Goal: Information Seeking & Learning: Compare options

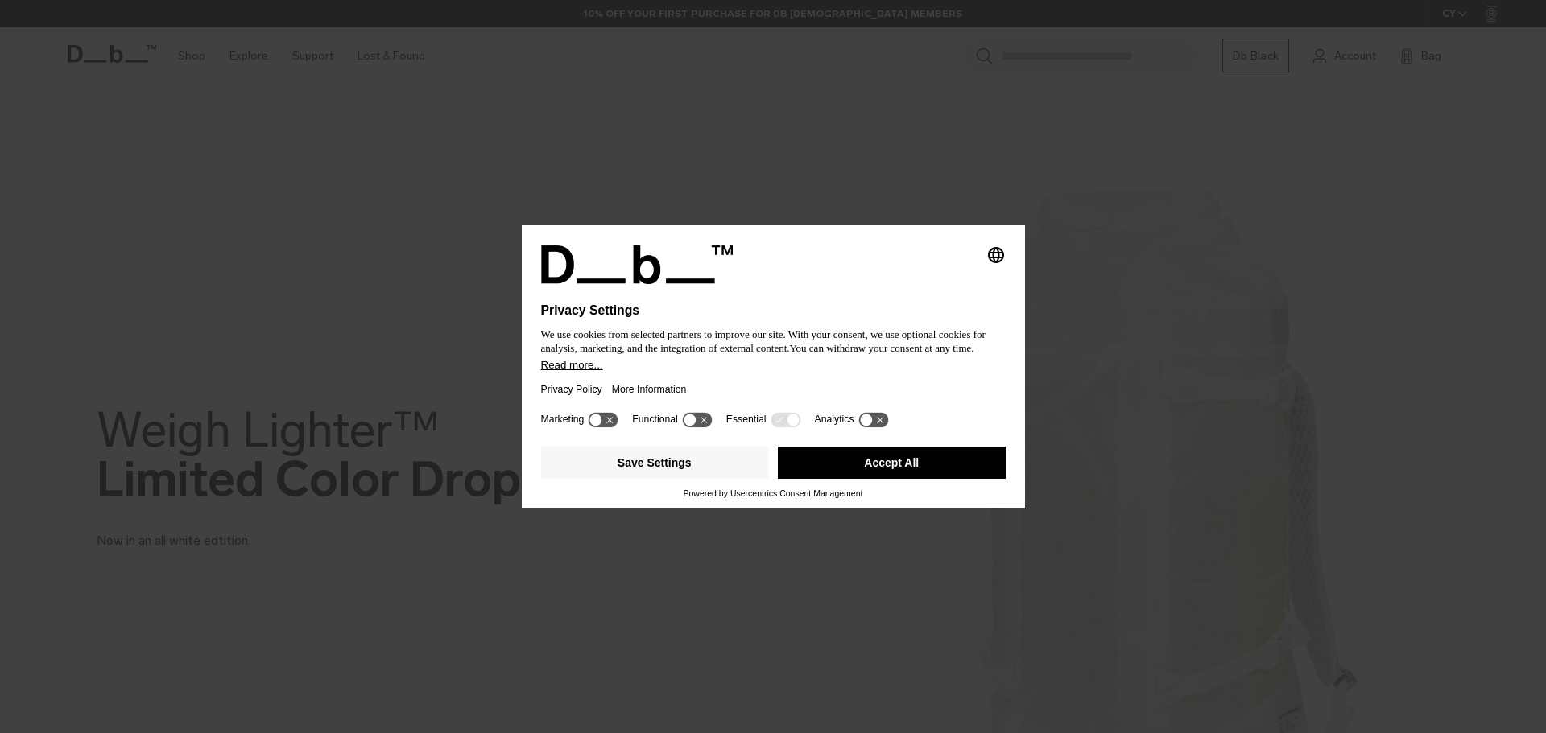
click at [896, 472] on button "Accept All" at bounding box center [892, 463] width 228 height 32
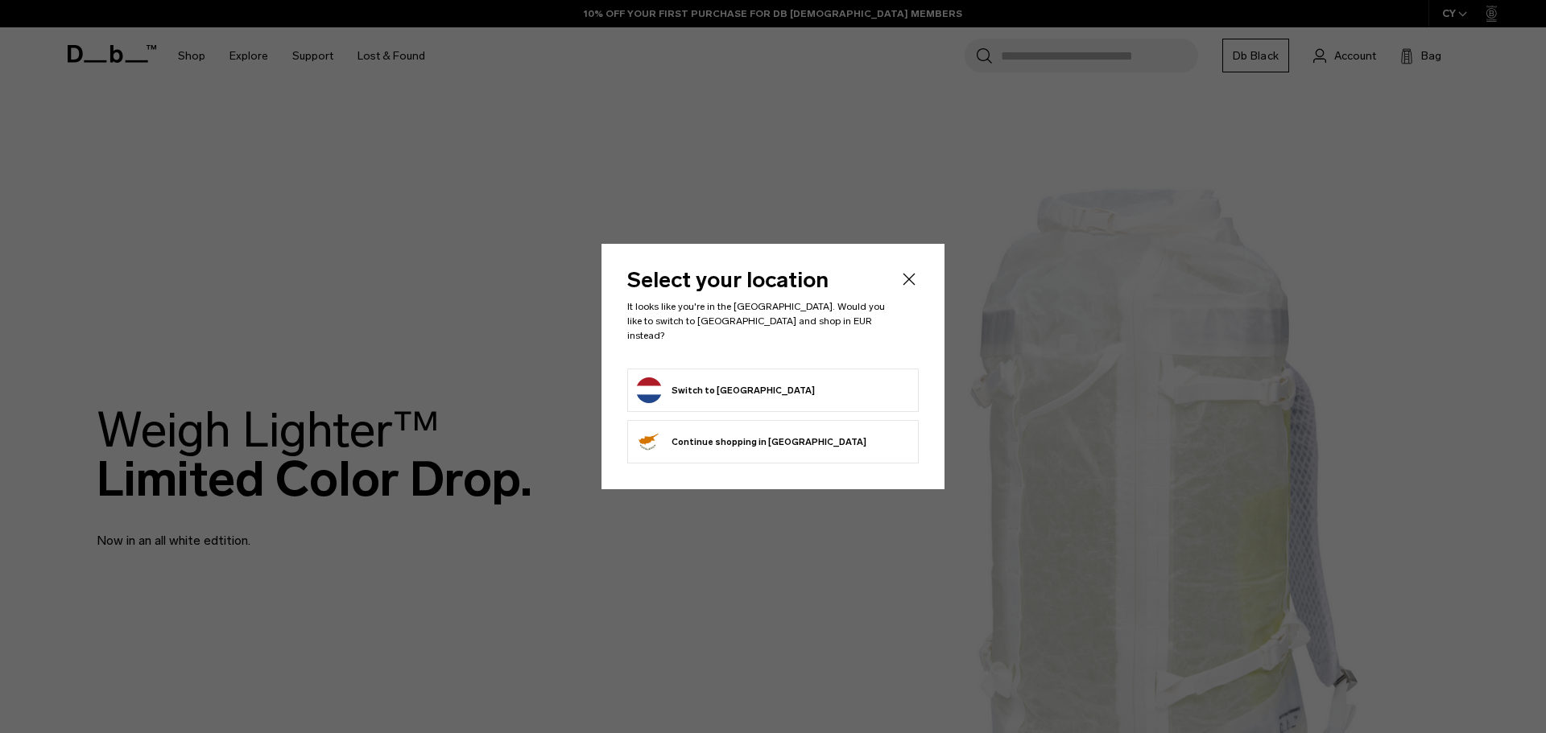
click at [749, 386] on button "Switch to Netherlands" at bounding box center [725, 391] width 179 height 26
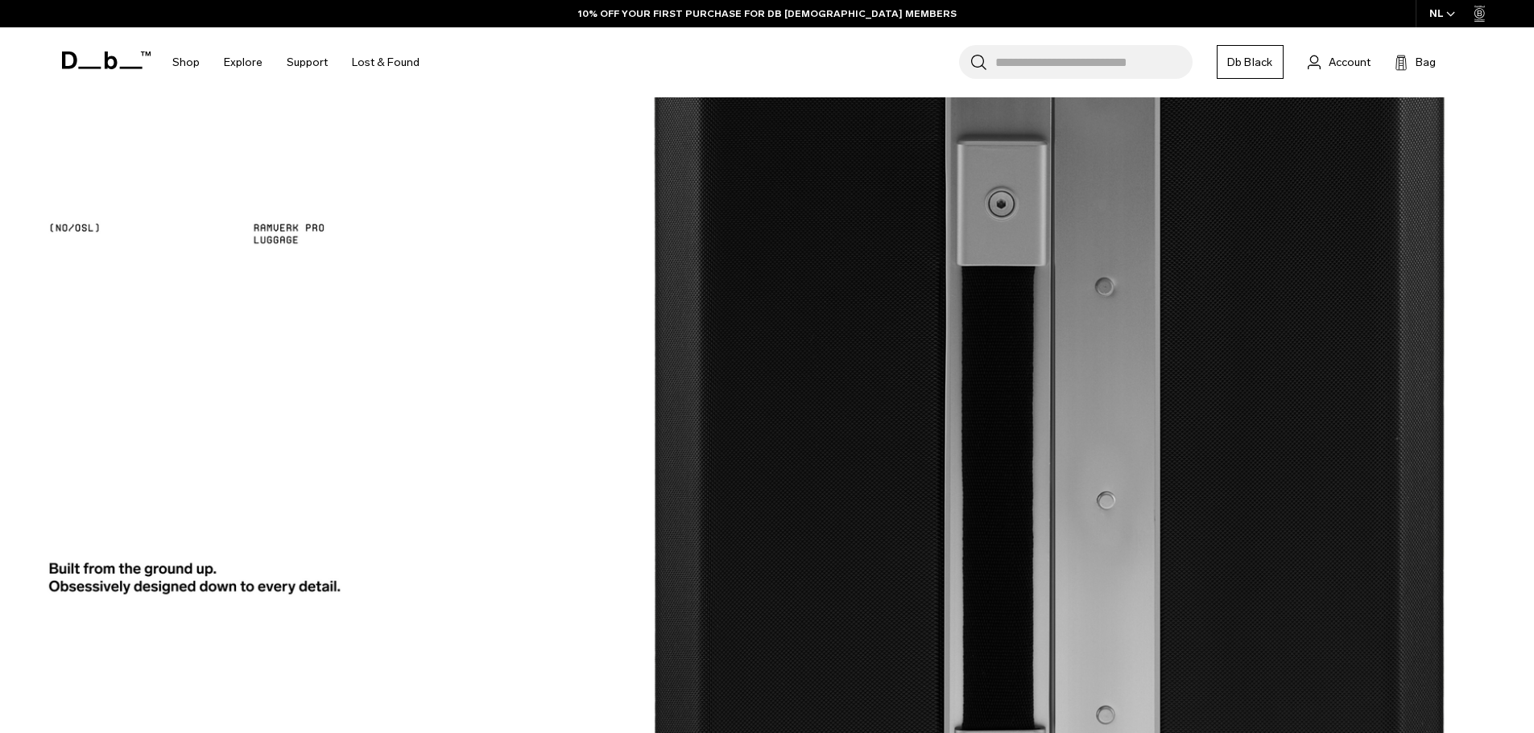
scroll to position [2657, 0]
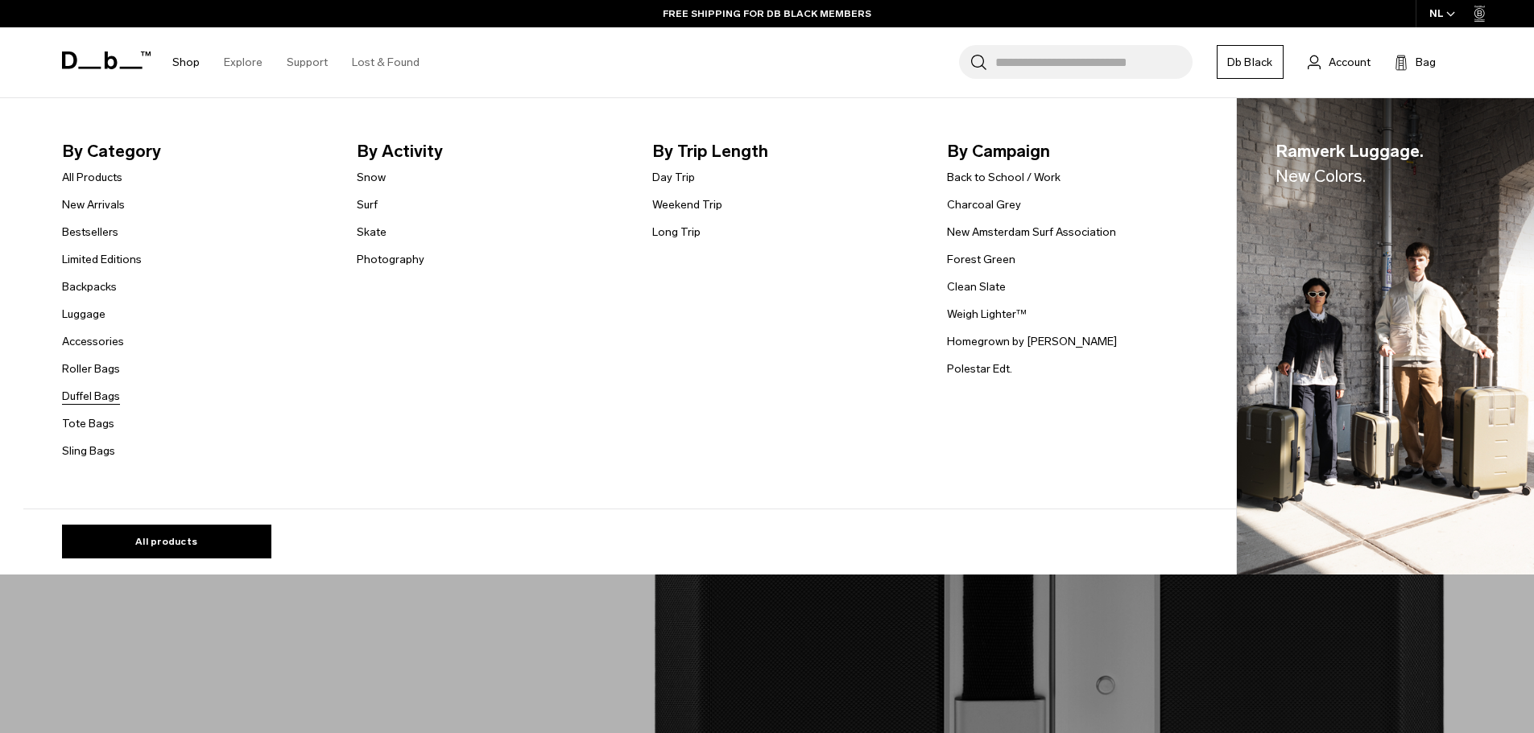
click at [107, 398] on link "Duffel Bags" at bounding box center [91, 396] width 58 height 17
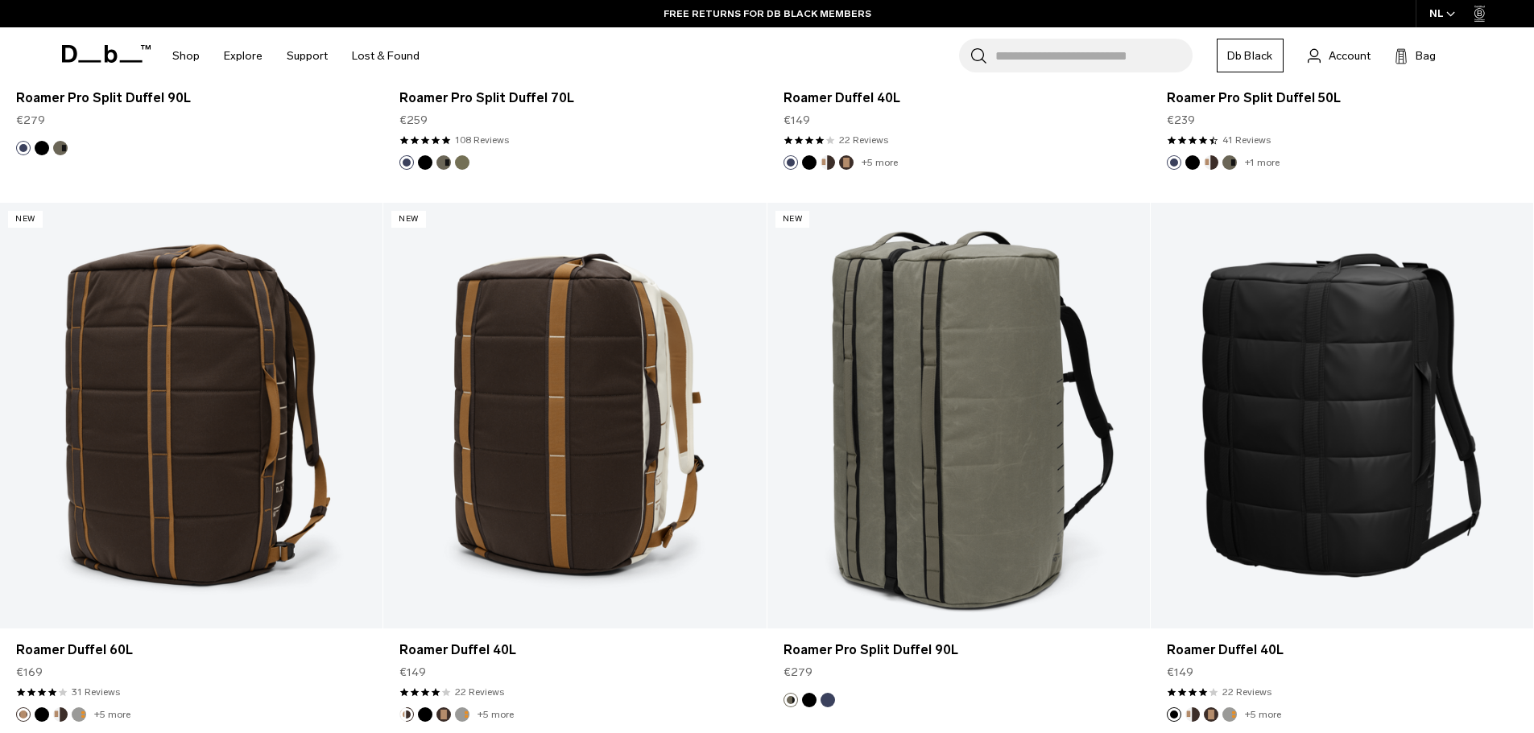
scroll to position [1771, 0]
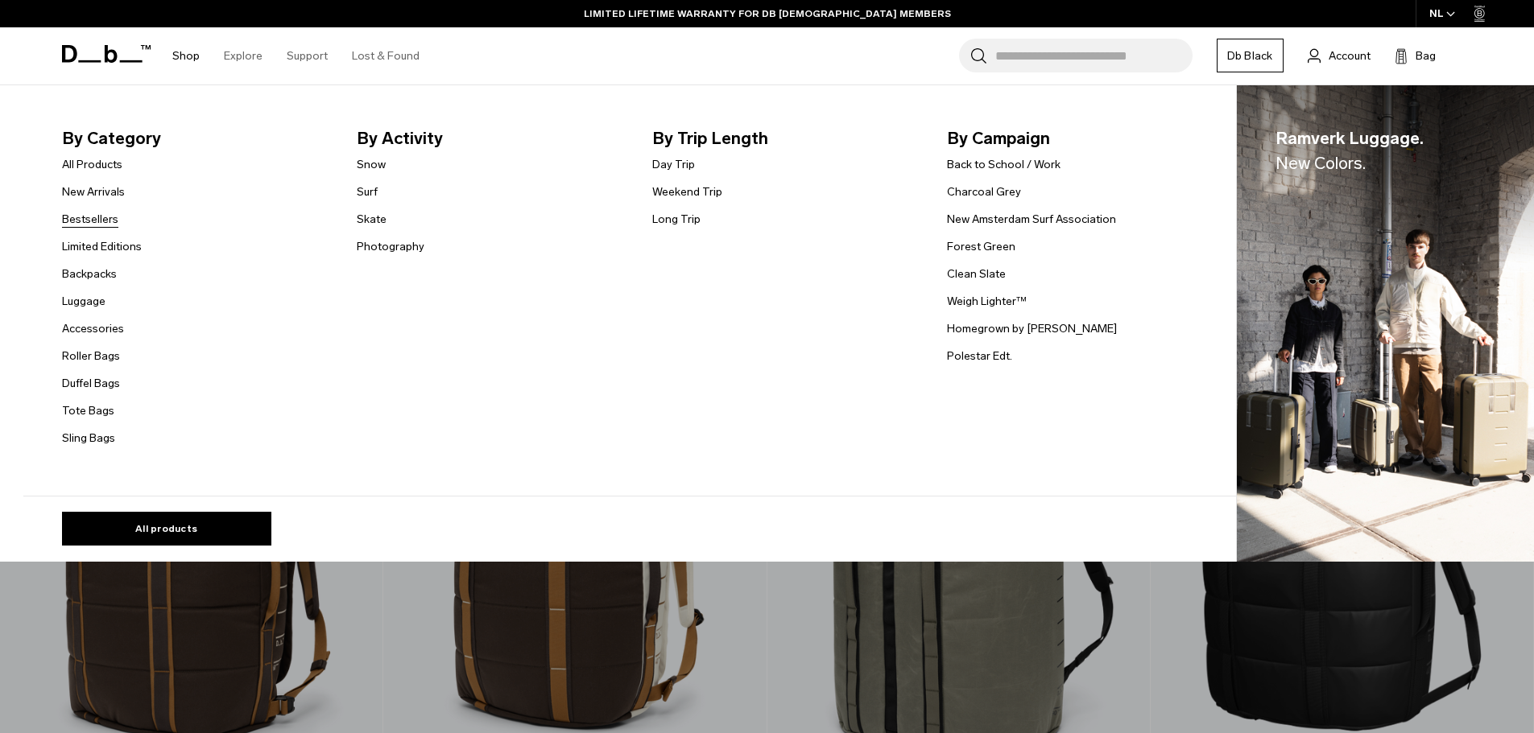
click at [106, 221] on link "Bestsellers" at bounding box center [90, 219] width 56 height 17
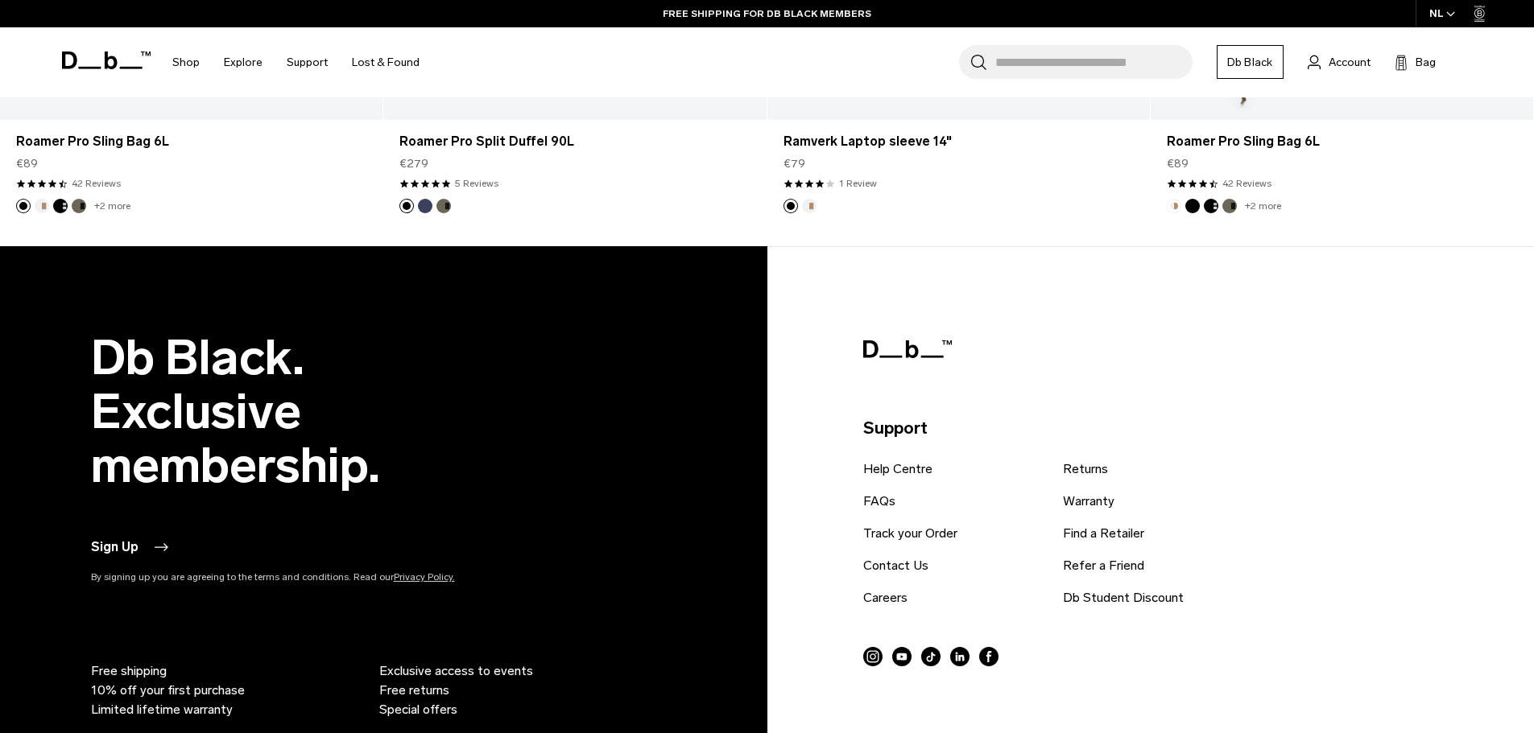
scroll to position [4750, 0]
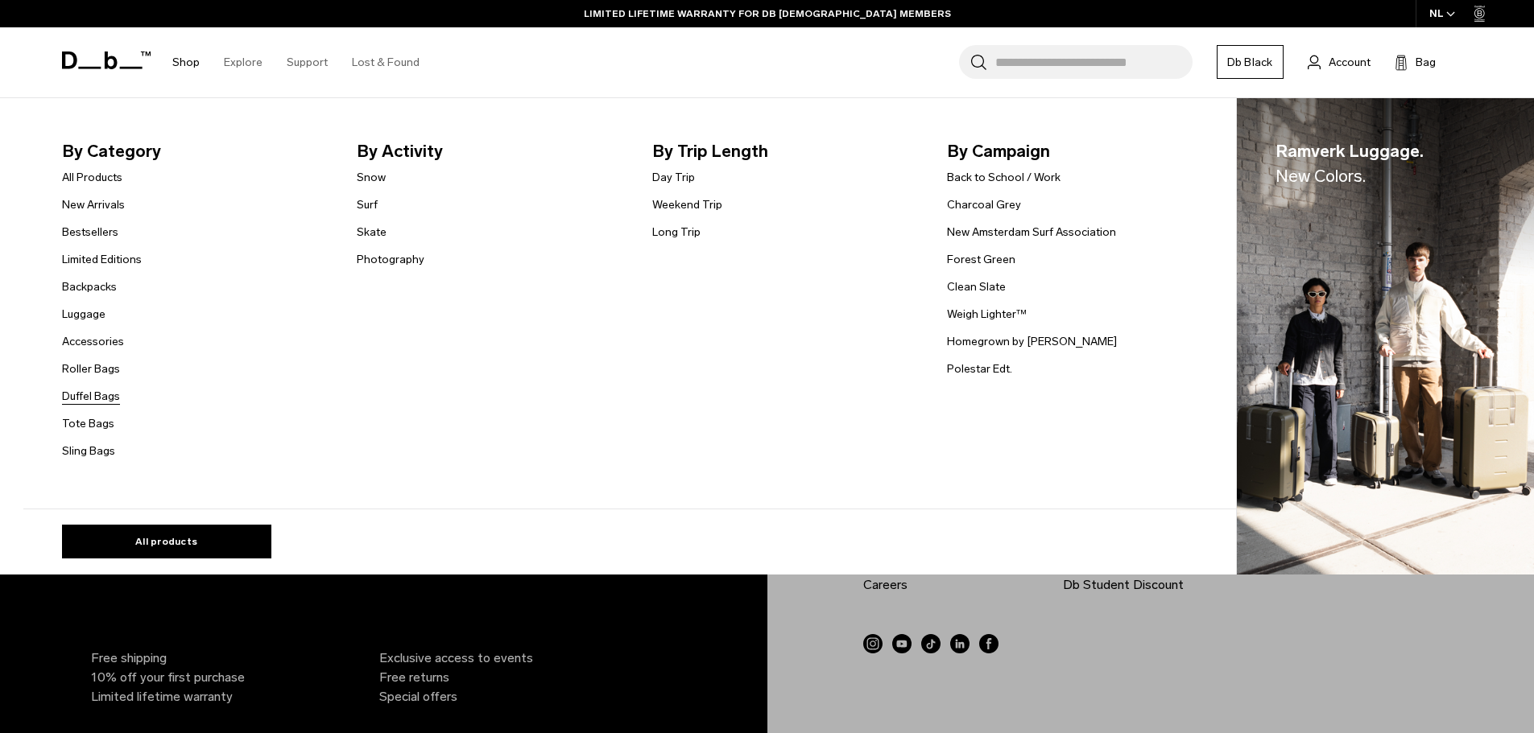
click at [101, 400] on link "Duffel Bags" at bounding box center [91, 396] width 58 height 17
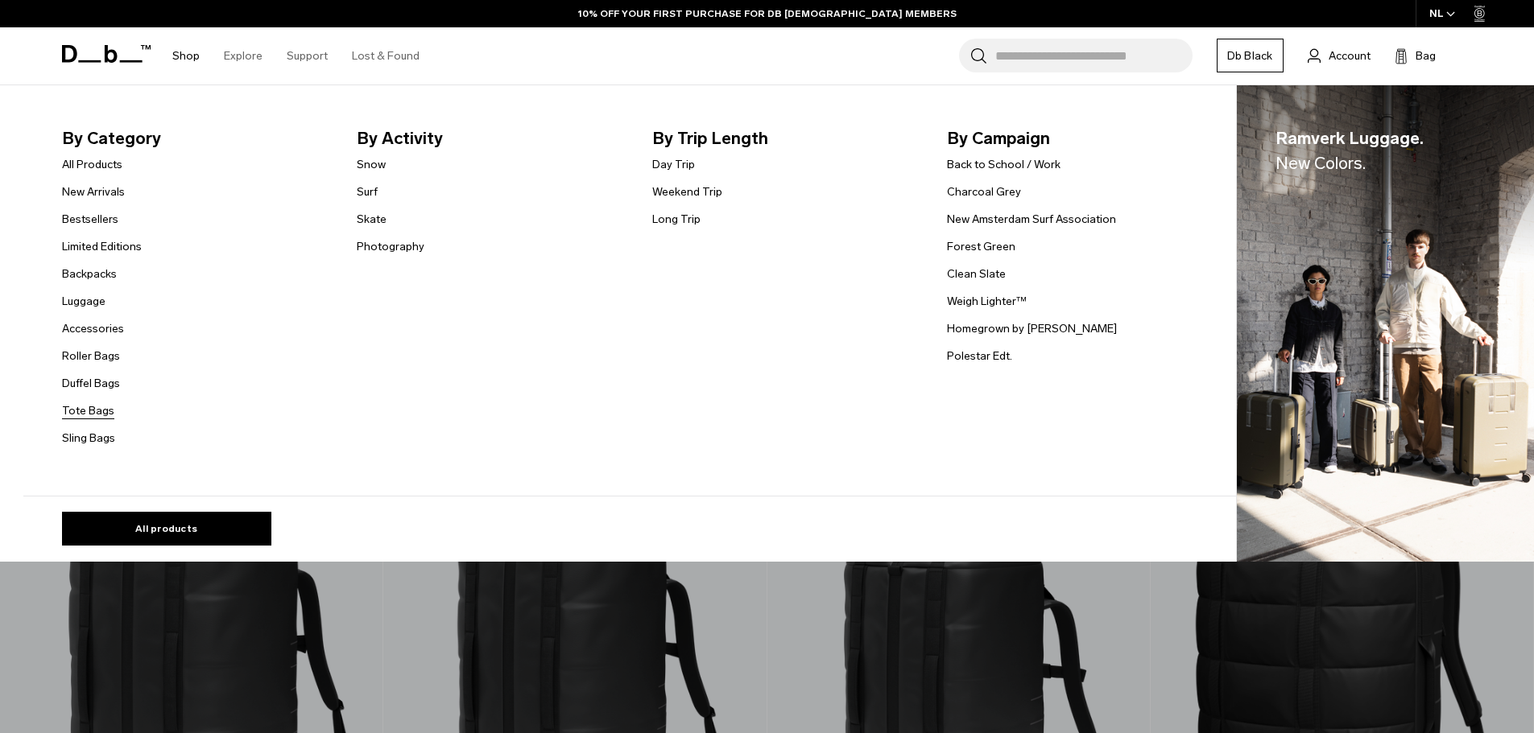
click at [101, 411] on link "Tote Bags" at bounding box center [88, 411] width 52 height 17
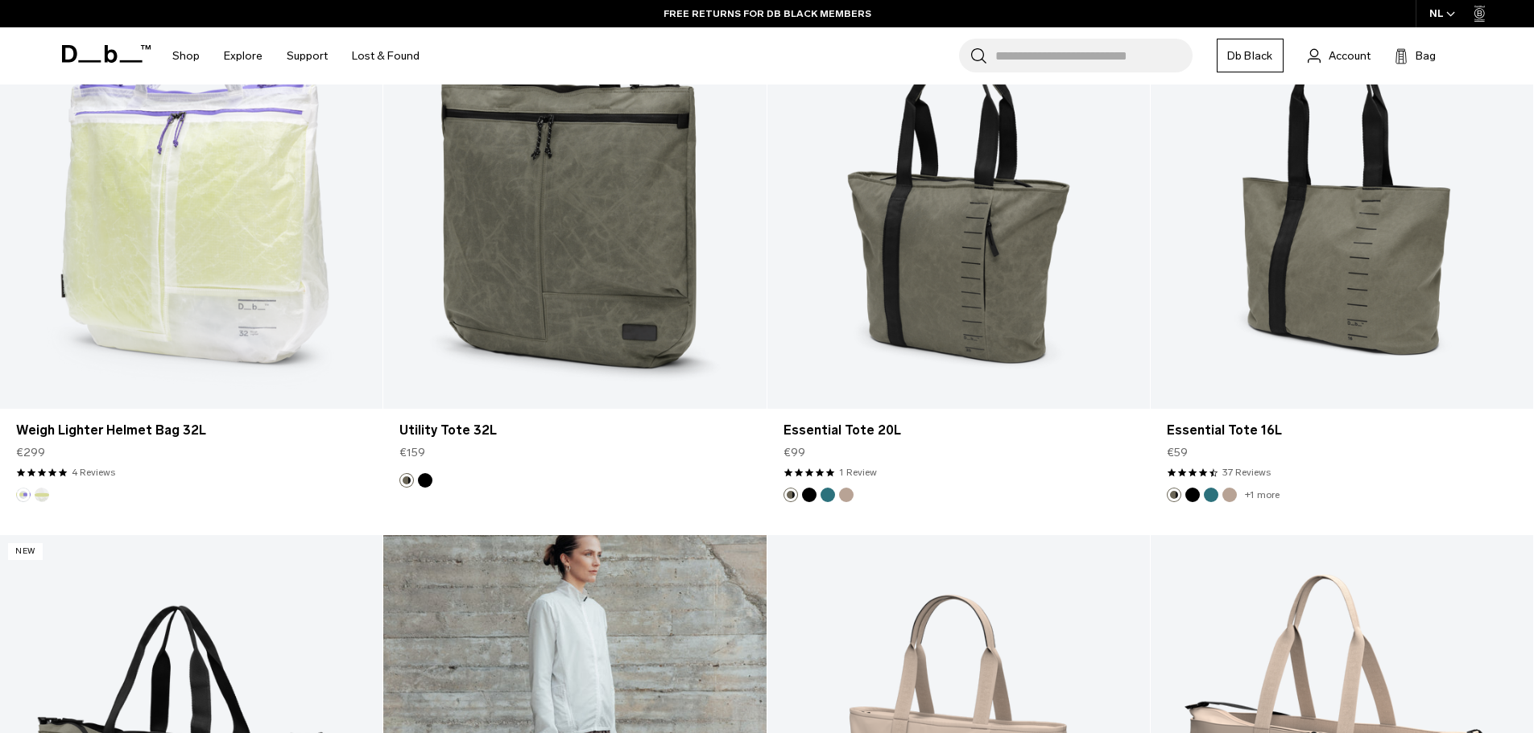
scroll to position [1288, 0]
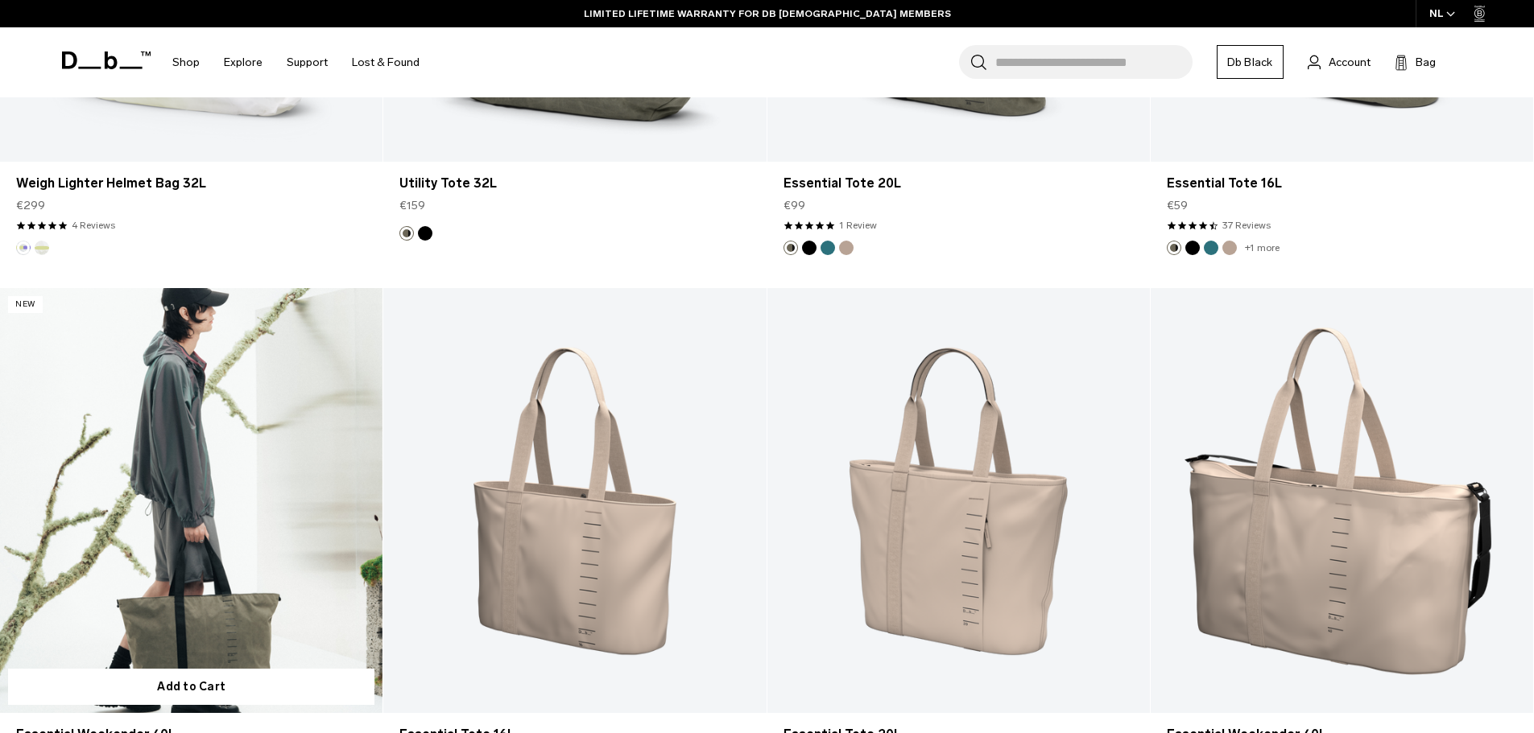
click at [234, 630] on link "Essential Weekender 40L" at bounding box center [191, 500] width 382 height 425
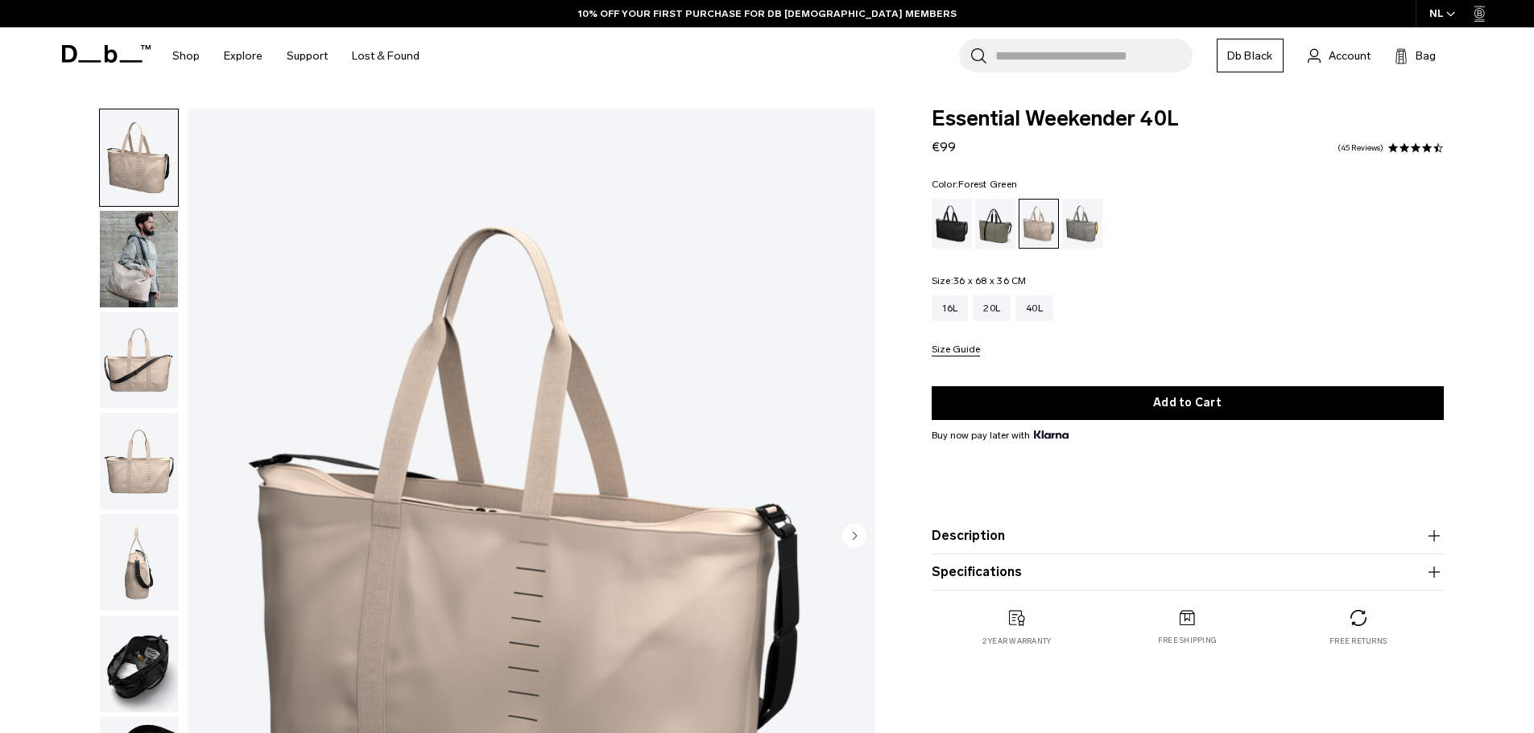
click at [991, 234] on div "Forest Green" at bounding box center [995, 224] width 41 height 50
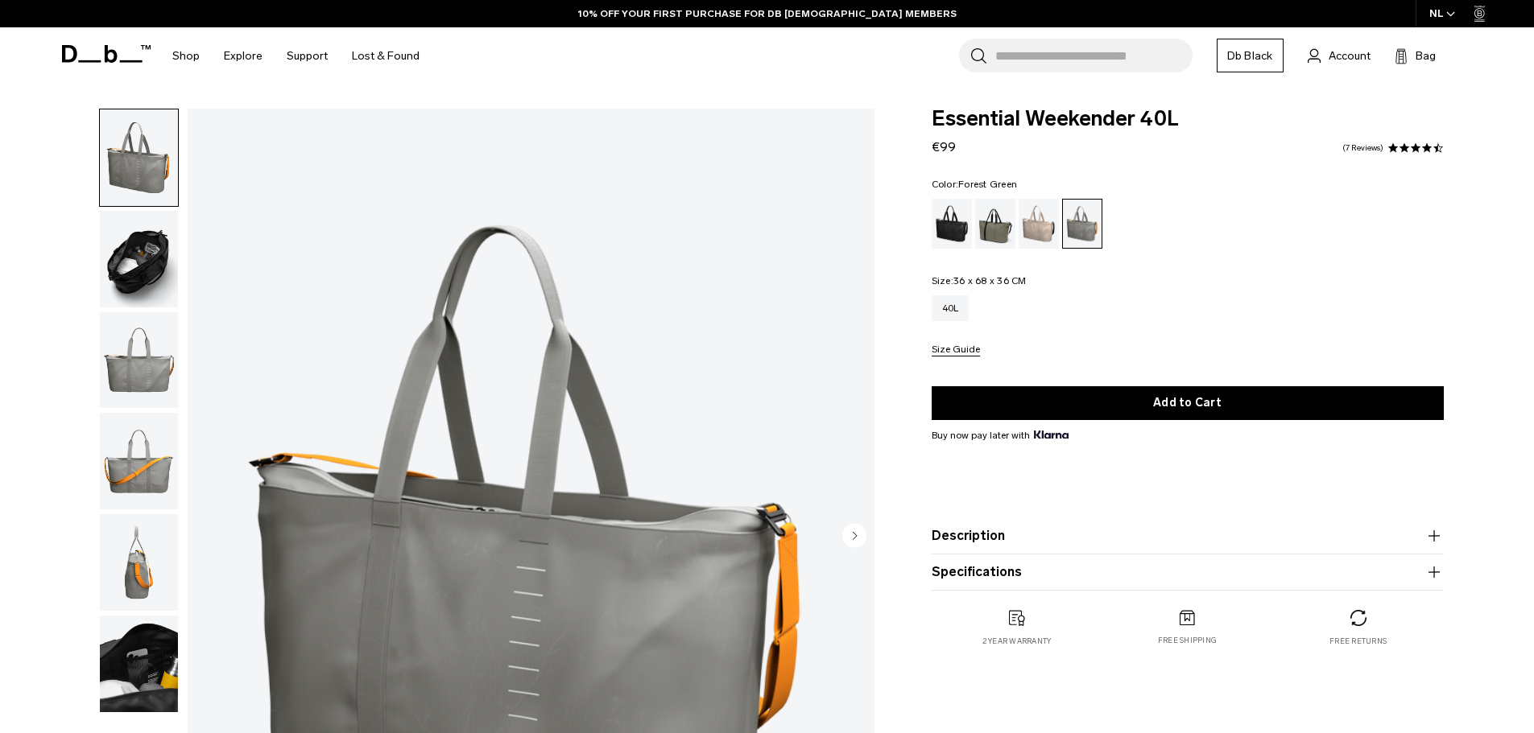
drag, startPoint x: 0, startPoint y: 0, endPoint x: 1008, endPoint y: 236, distance: 1035.2
click at [1008, 236] on div "Forest Green" at bounding box center [995, 224] width 41 height 50
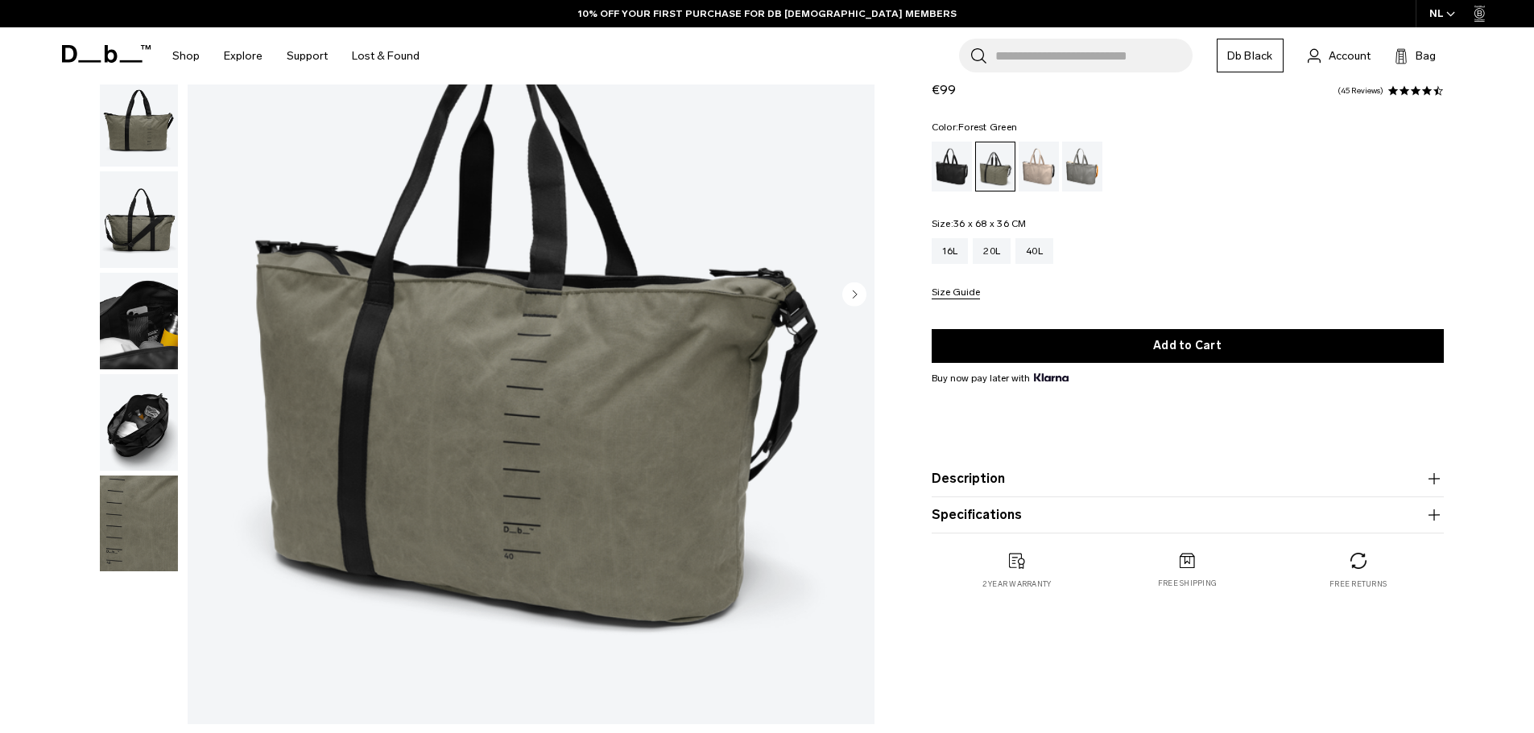
click at [860, 298] on circle "Next slide" at bounding box center [854, 294] width 24 height 24
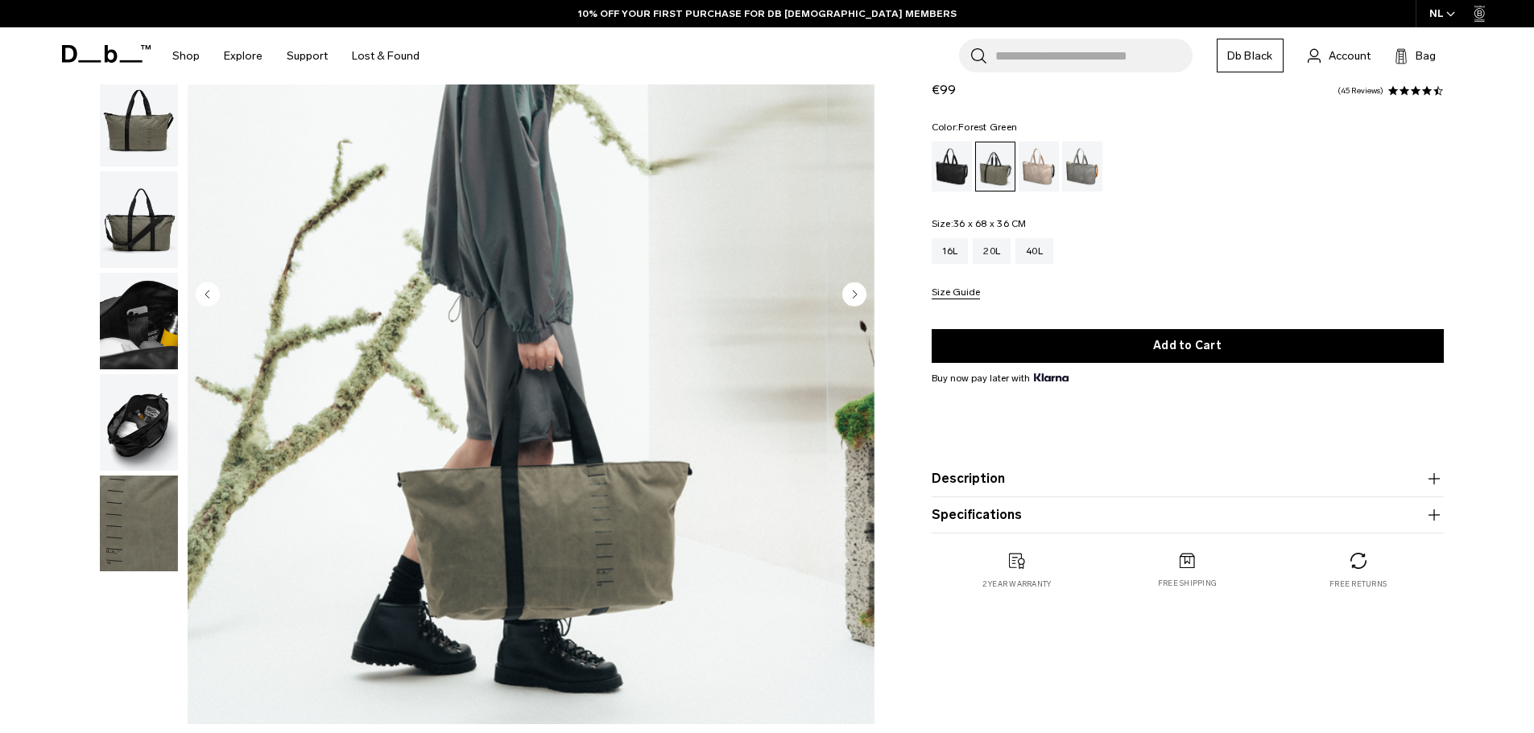
click at [860, 298] on circle "Next slide" at bounding box center [854, 294] width 24 height 24
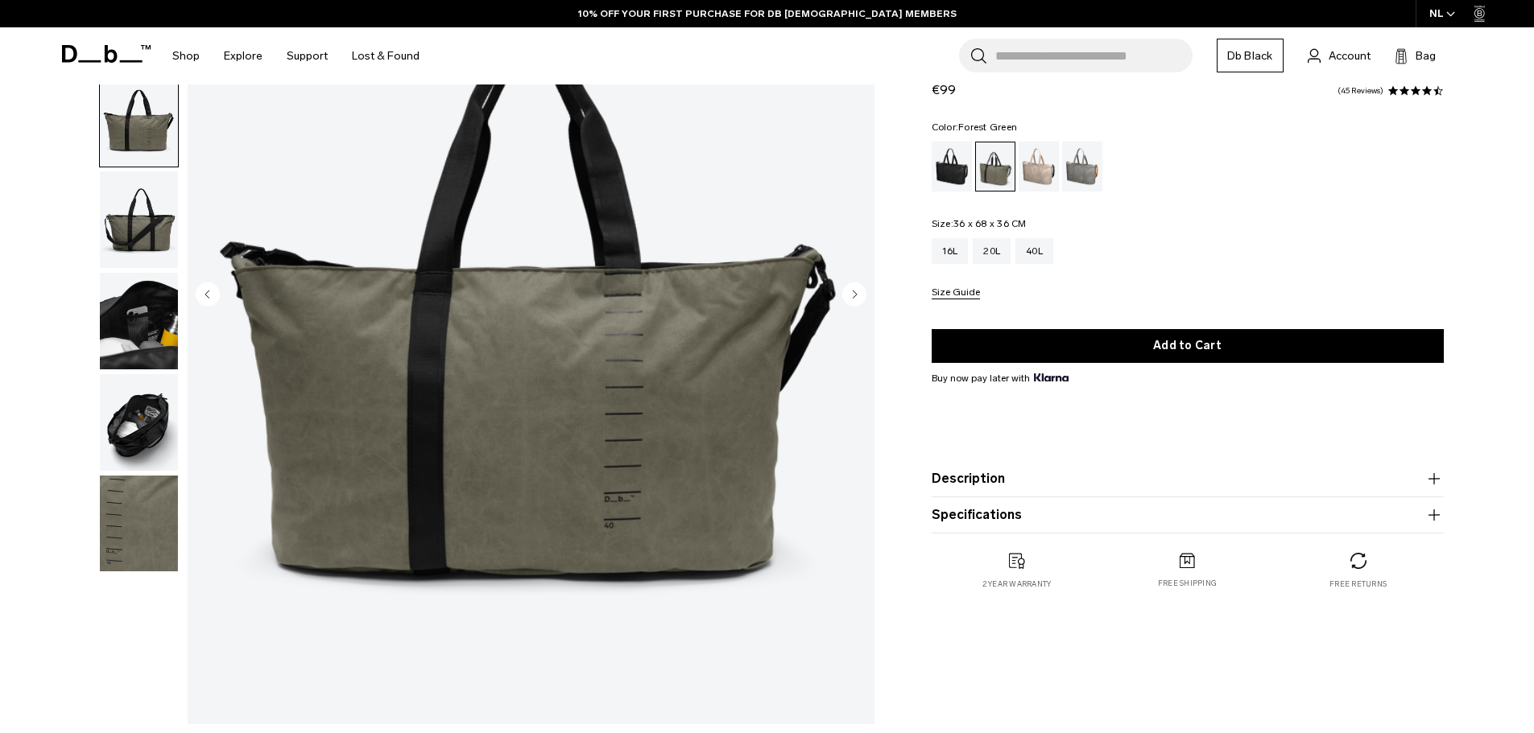
click at [860, 298] on circle "Next slide" at bounding box center [854, 294] width 24 height 24
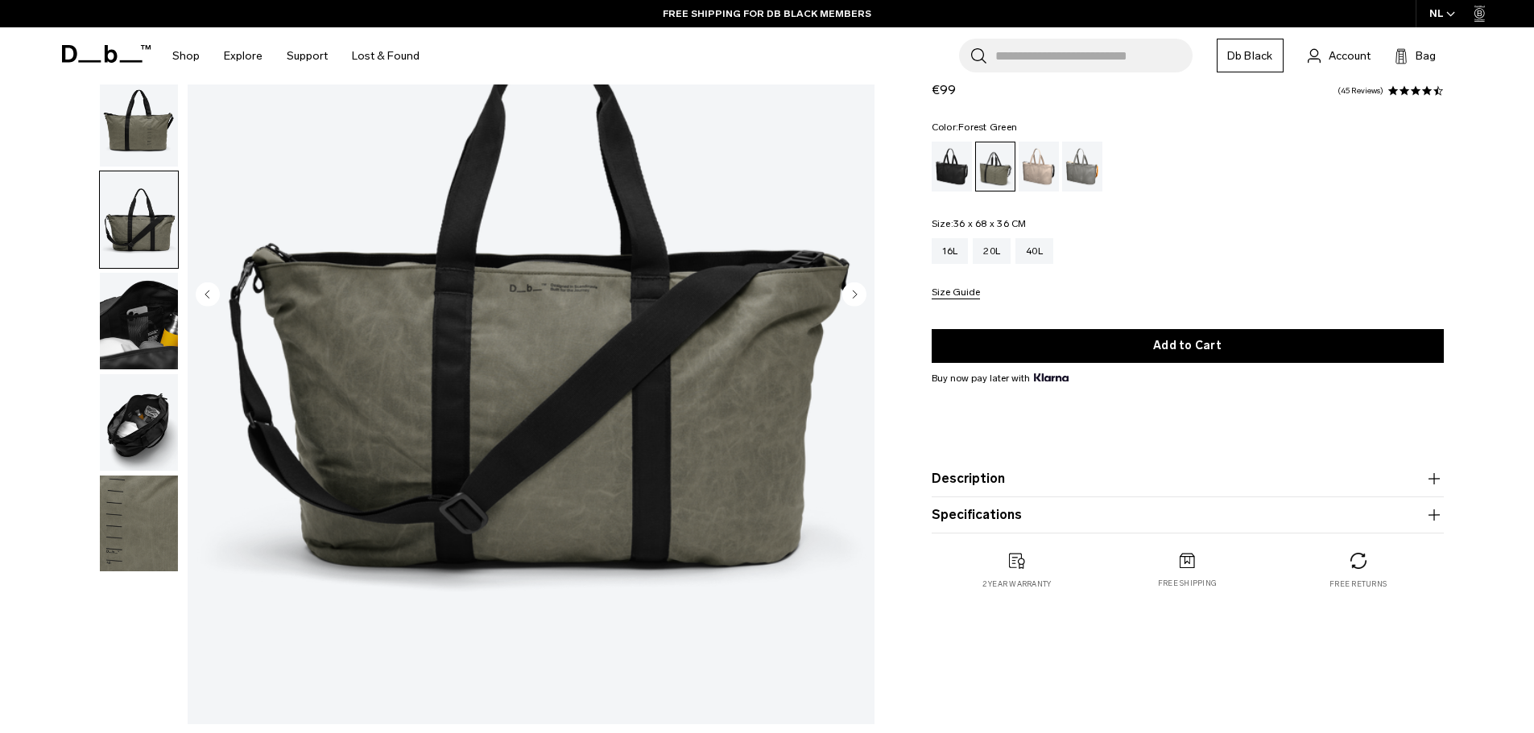
click at [860, 298] on circle "Next slide" at bounding box center [854, 294] width 24 height 24
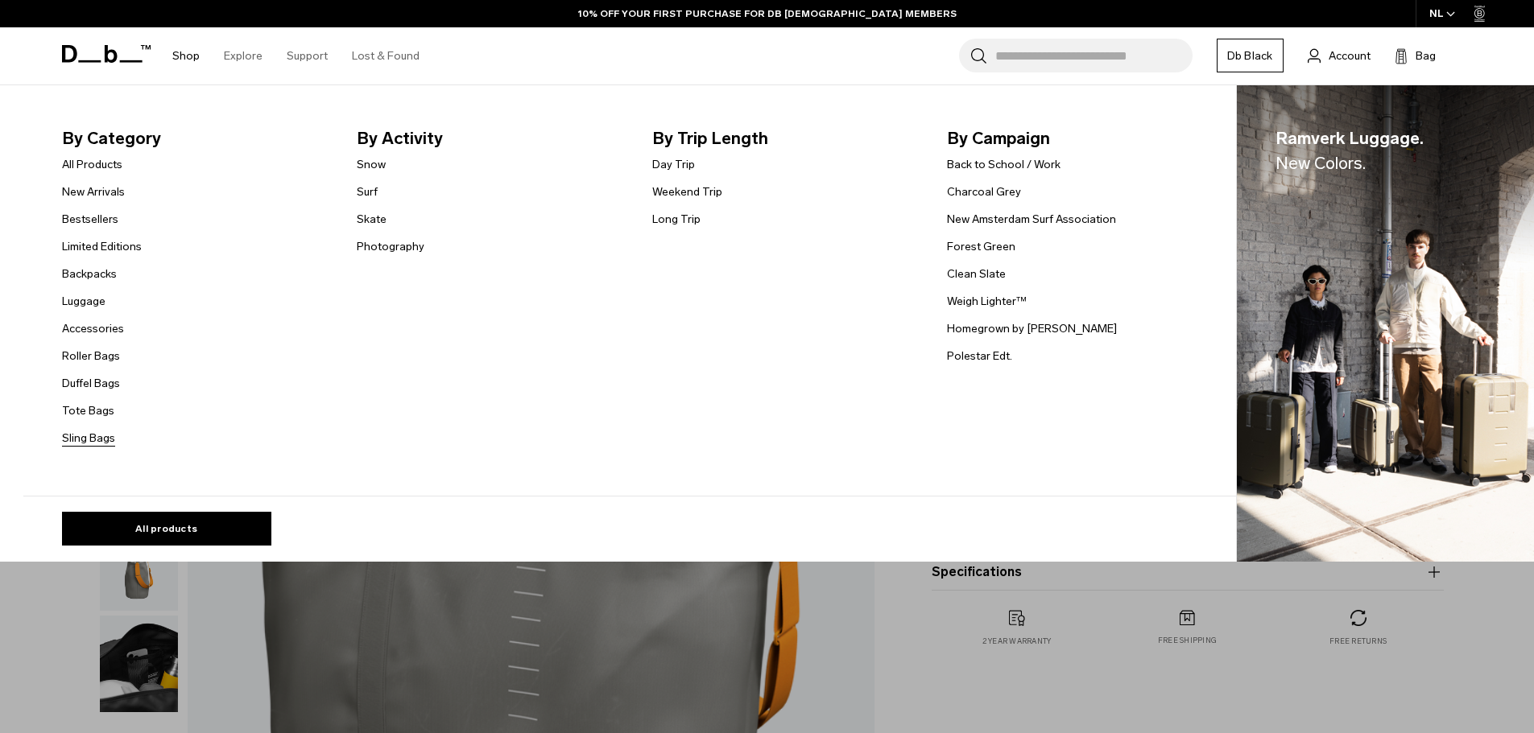
click at [109, 437] on link "Sling Bags" at bounding box center [88, 438] width 53 height 17
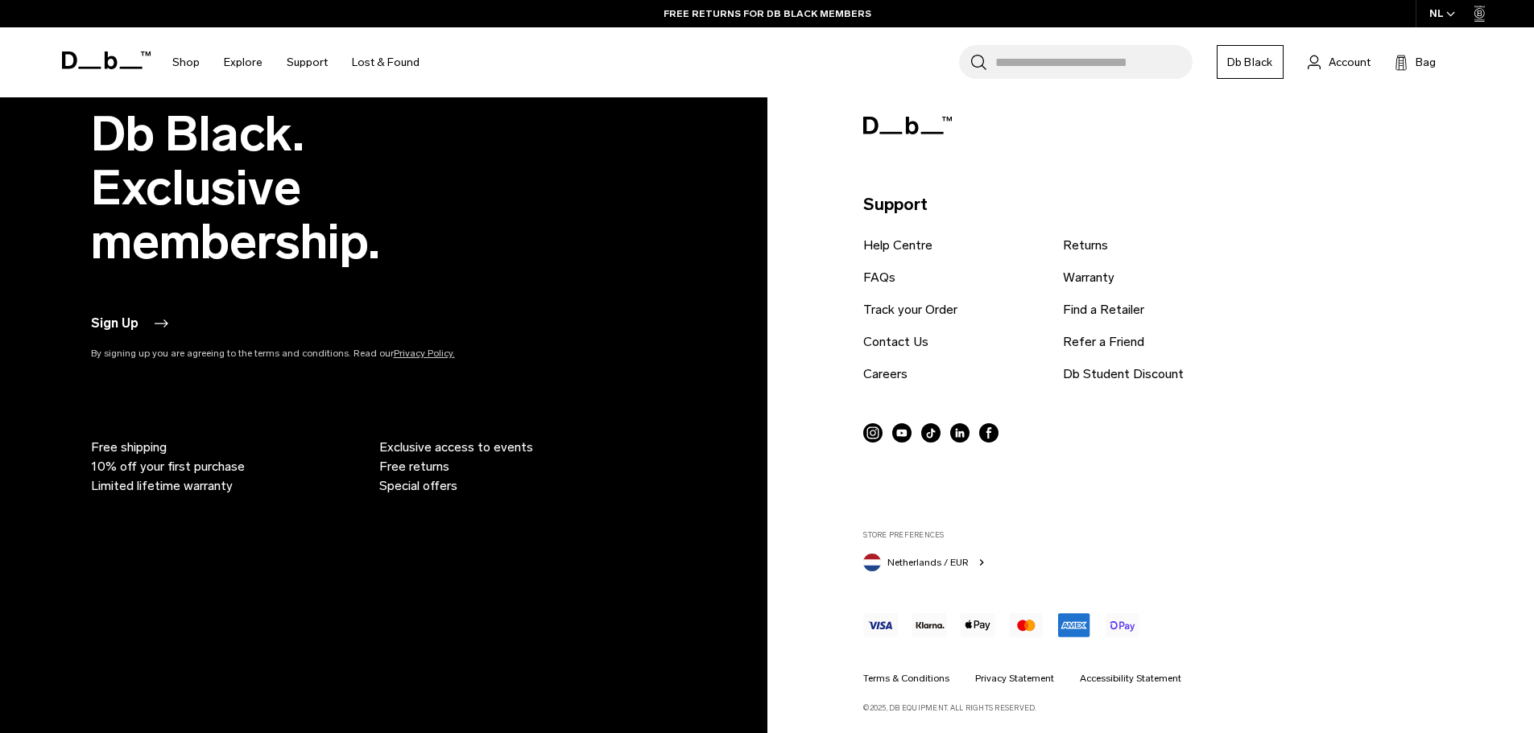
scroll to position [4870, 0]
